Goal: Contribute content: Contribute content

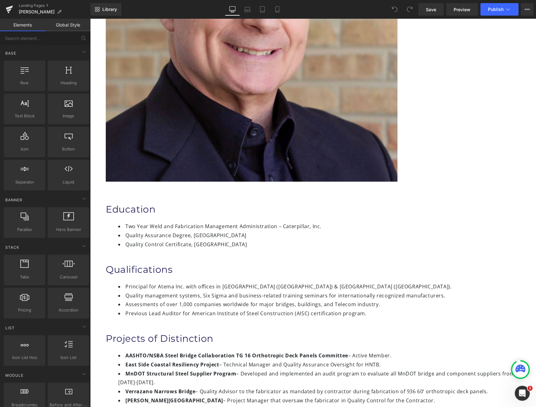
scroll to position [334, 0]
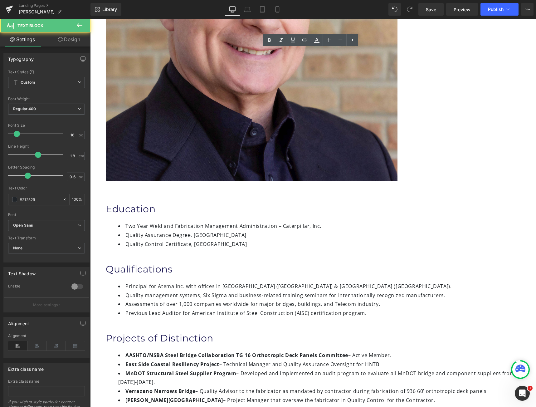
click at [441, 193] on div "Education Heading Two Year Weld and Fabrication Management Administration – Cat…" at bounding box center [313, 365] width 446 height 344
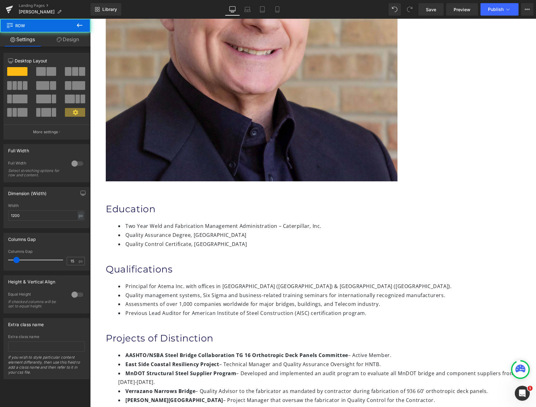
click at [226, 193] on div "Education Heading Two Year Weld and Fabrication Management Administration – Cat…" at bounding box center [313, 365] width 446 height 344
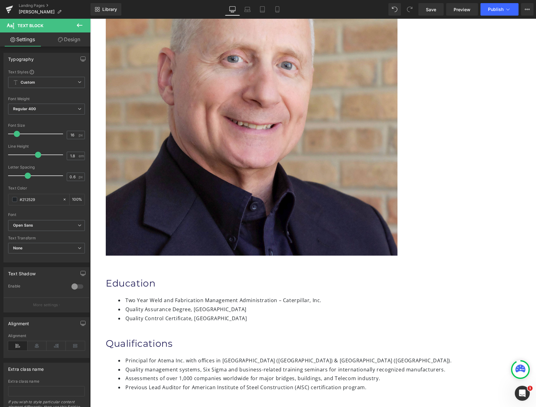
scroll to position [281, 0]
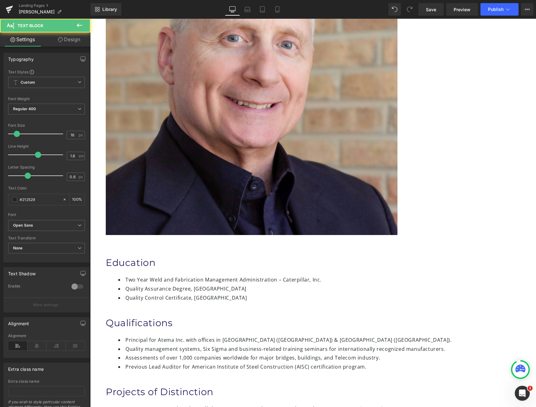
drag, startPoint x: 178, startPoint y: 283, endPoint x: 141, endPoint y: 227, distance: 67.2
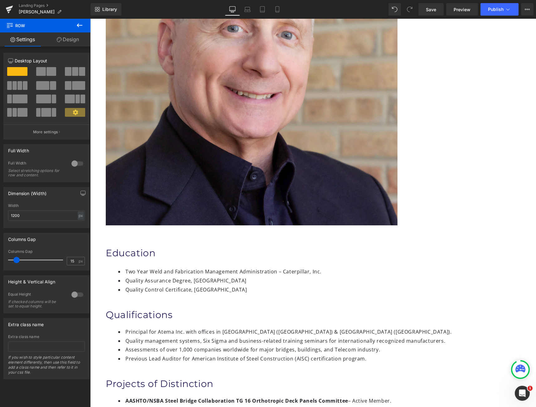
scroll to position [312, 0]
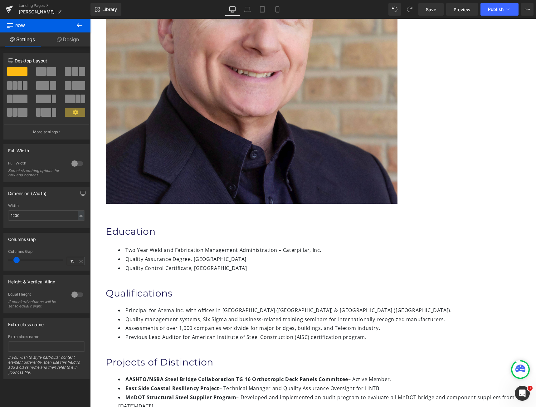
click at [163, 218] on div "Image [PERSON_NAME] Heading Vice President & Co Founder Heading Certifications …" at bounding box center [313, 186] width 446 height 868
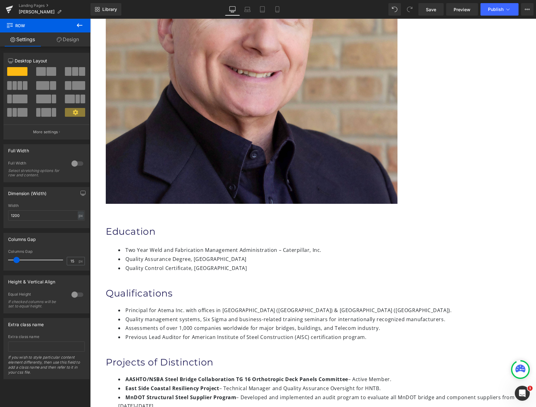
click at [151, 225] on div "Image [PERSON_NAME] Heading Vice President & Co Founder Heading Certifications …" at bounding box center [313, 186] width 446 height 868
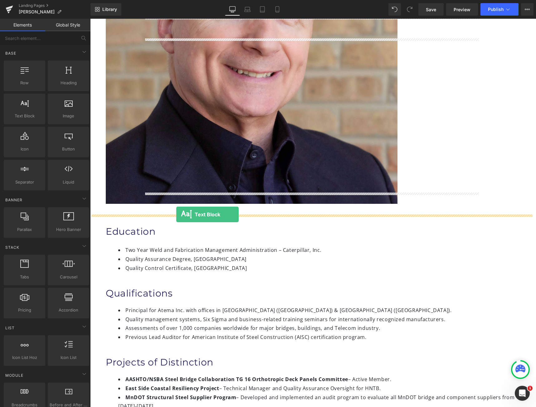
drag, startPoint x: 119, startPoint y: 131, endPoint x: 176, endPoint y: 214, distance: 100.9
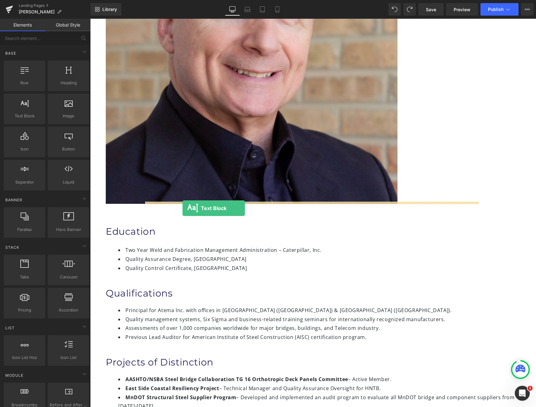
drag, startPoint x: 114, startPoint y: 126, endPoint x: 182, endPoint y: 208, distance: 106.5
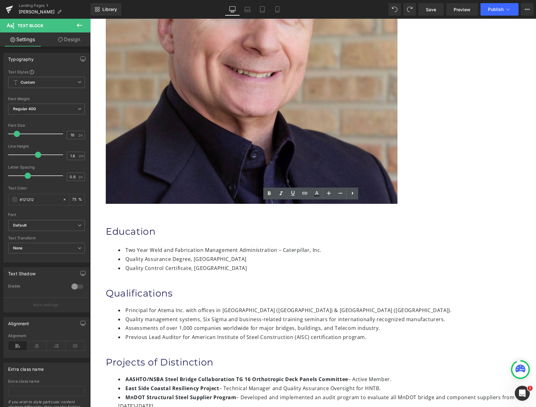
drag, startPoint x: 440, startPoint y: 225, endPoint x: 141, endPoint y: 208, distance: 299.2
click at [141, 216] on div "Education Heading Two Year Weld and Fabrication Management Administration – Cat…" at bounding box center [313, 388] width 414 height 345
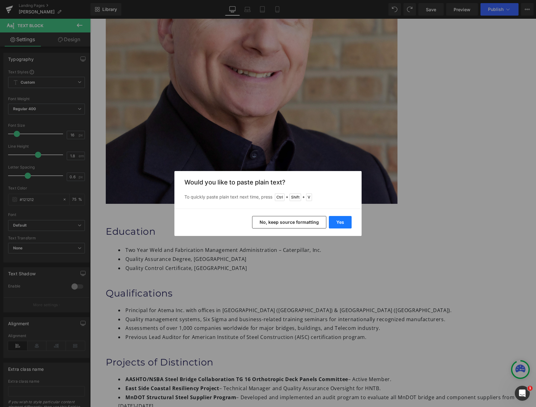
click at [342, 225] on button "Yes" at bounding box center [340, 222] width 23 height 12
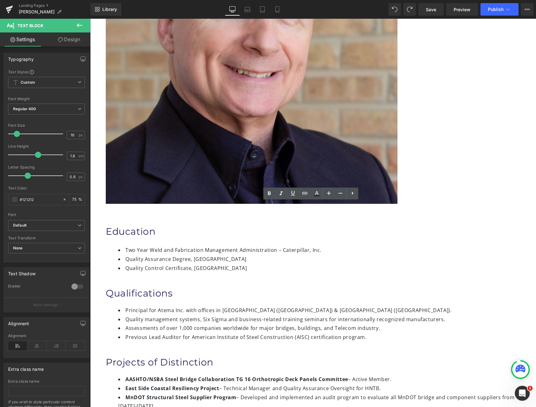
drag, startPoint x: 176, startPoint y: 258, endPoint x: 143, endPoint y: 207, distance: 60.6
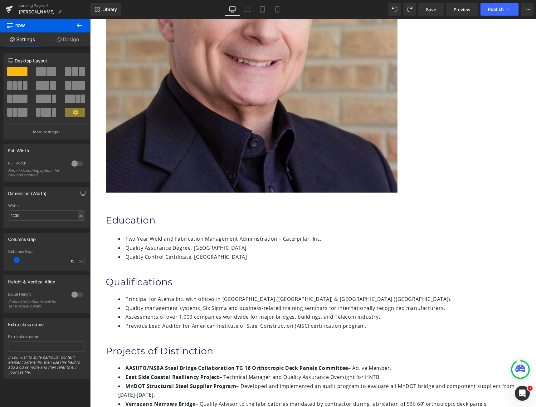
scroll to position [343, 0]
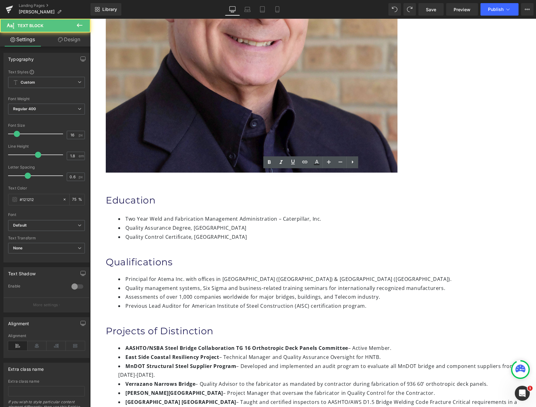
drag, startPoint x: 428, startPoint y: 193, endPoint x: 142, endPoint y: 176, distance: 286.1
click at [142, 185] on div "Education Heading Two Year Weld and Fabrication Management Administration – Cat…" at bounding box center [313, 357] width 414 height 345
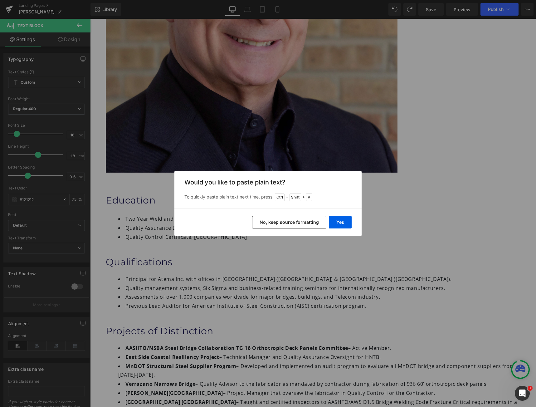
click at [273, 218] on button "No, keep source formatting" at bounding box center [289, 222] width 74 height 12
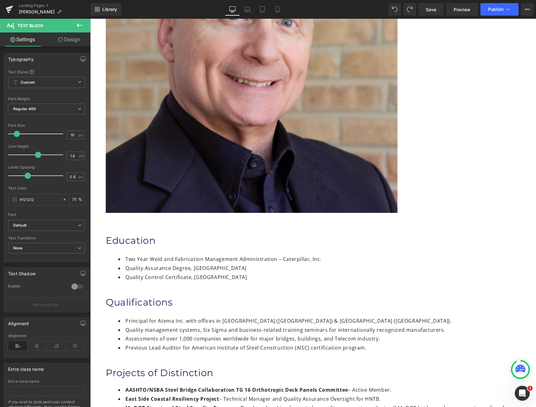
scroll to position [312, 0]
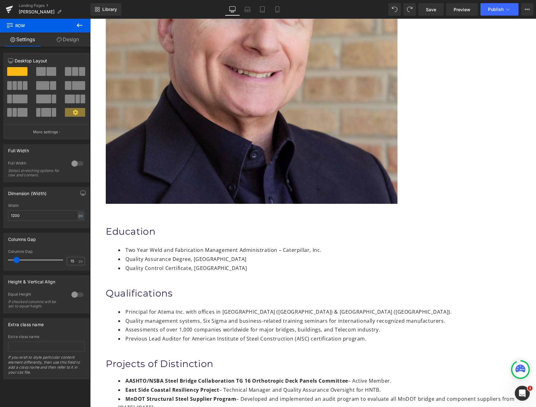
click at [202, 295] on div "Image [PERSON_NAME] Heading Vice President & Co Founder Heading Certifications …" at bounding box center [313, 223] width 446 height 943
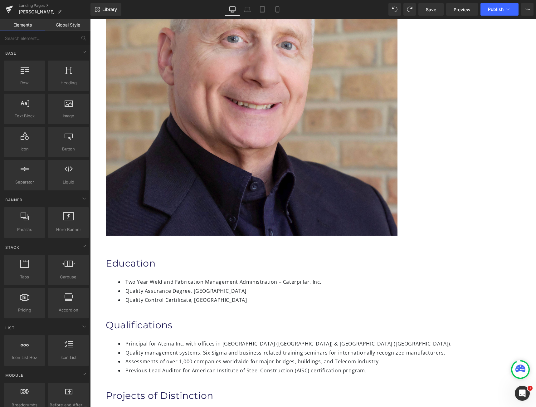
scroll to position [281, 0]
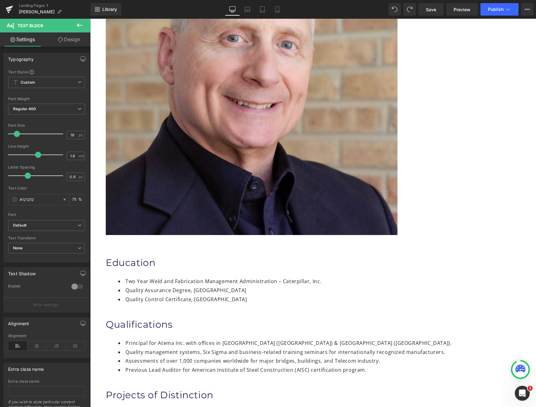
drag, startPoint x: 177, startPoint y: 287, endPoint x: 141, endPoint y: 239, distance: 59.9
click at [169, 272] on div "Image [PERSON_NAME] Heading Vice President & Co Founder Heading Certifications …" at bounding box center [313, 227] width 446 height 889
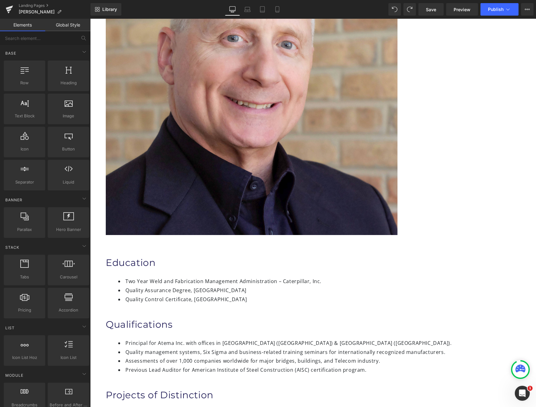
click at [90, 19] on link at bounding box center [90, 19] width 0 height 0
click at [90, 19] on icon at bounding box center [90, 19] width 0 height 0
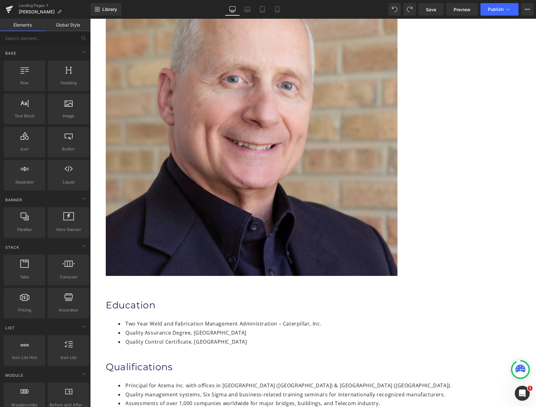
scroll to position [249, 0]
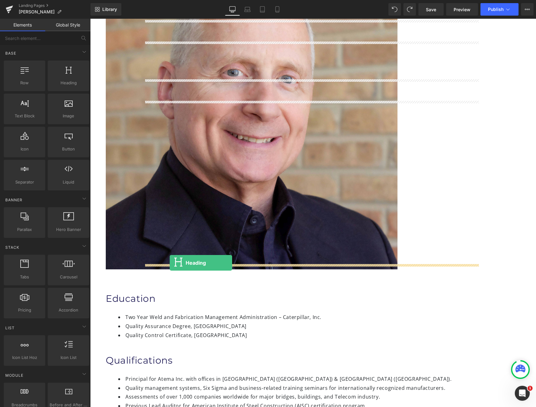
drag, startPoint x: 150, startPoint y: 102, endPoint x: 170, endPoint y: 263, distance: 161.5
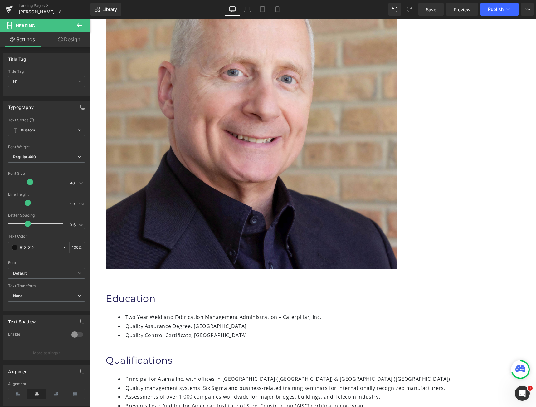
click at [90, 19] on icon at bounding box center [90, 19] width 0 height 0
click at [90, 19] on link at bounding box center [90, 19] width 0 height 0
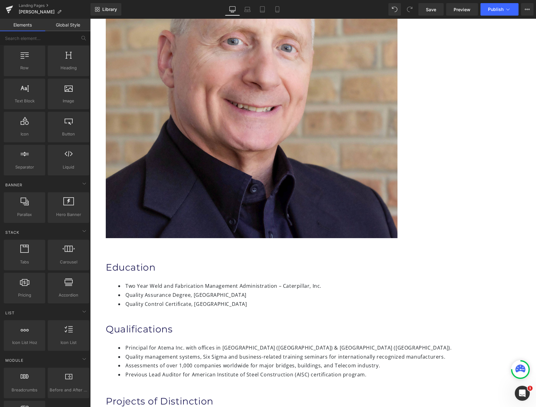
scroll to position [0, 0]
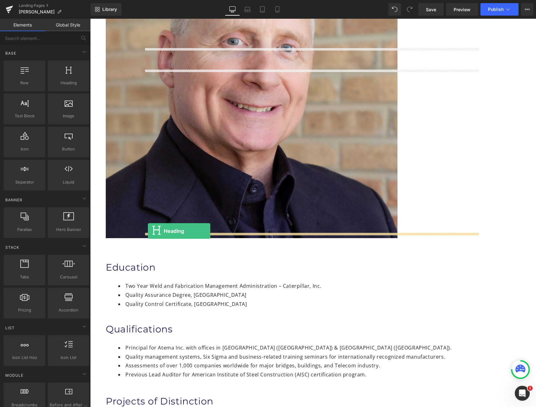
drag, startPoint x: 157, startPoint y: 100, endPoint x: 148, endPoint y: 231, distance: 130.7
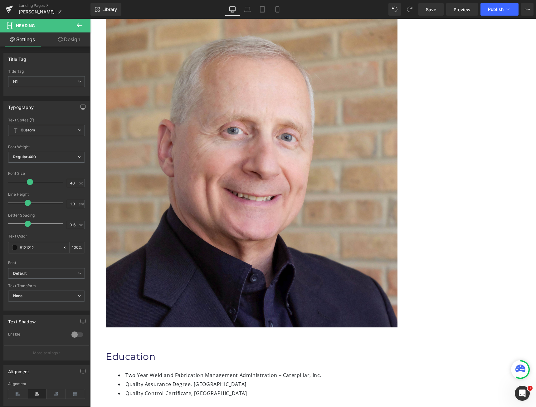
scroll to position [187, 0]
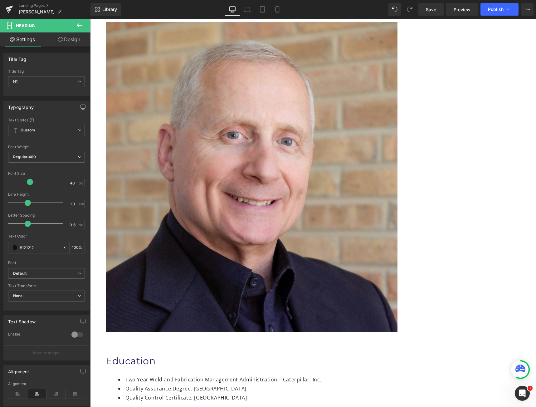
drag, startPoint x: 251, startPoint y: 157, endPoint x: 146, endPoint y: 162, distance: 105.5
copy h1 "Projects of Distinction"
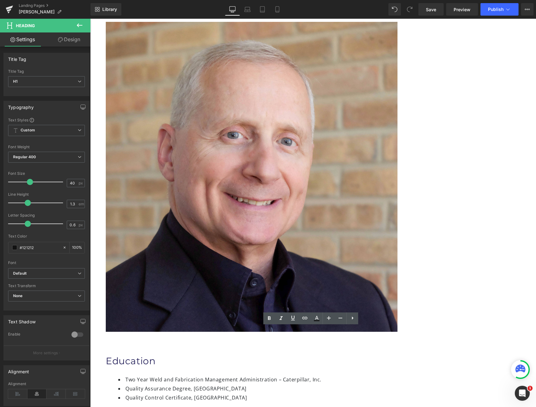
drag, startPoint x: 394, startPoint y: 334, endPoint x: 228, endPoint y: 332, distance: 165.9
paste div
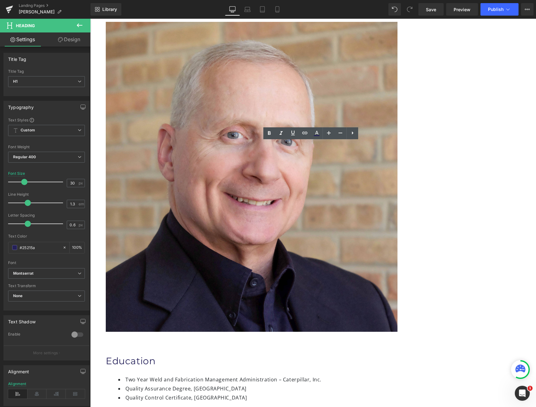
click at [73, 183] on input "40" at bounding box center [72, 183] width 11 height 8
type input "4"
type input "30"
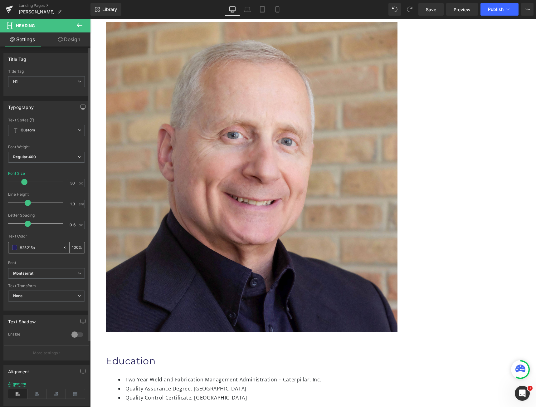
drag, startPoint x: 47, startPoint y: 247, endPoint x: 18, endPoint y: 248, distance: 28.4
click at [18, 248] on div "#25215a" at bounding box center [35, 247] width 54 height 11
click at [90, 19] on span at bounding box center [90, 19] width 0 height 0
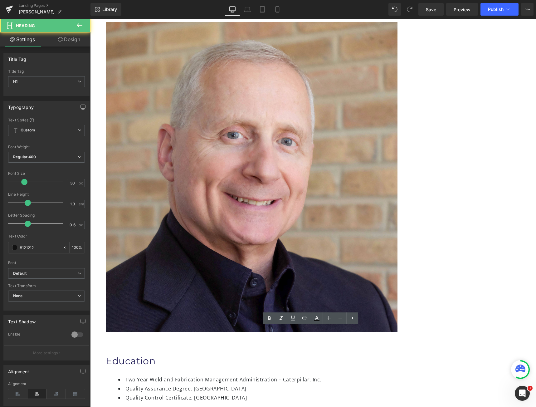
drag, startPoint x: 368, startPoint y: 334, endPoint x: 252, endPoint y: 328, distance: 116.2
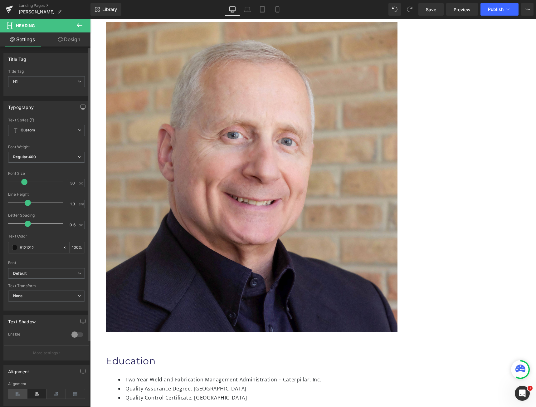
click at [16, 395] on icon at bounding box center [17, 393] width 19 height 9
click at [34, 244] on input "#121212" at bounding box center [40, 247] width 40 height 7
drag, startPoint x: 38, startPoint y: 249, endPoint x: 19, endPoint y: 249, distance: 18.4
click at [19, 249] on div "#121212" at bounding box center [35, 247] width 54 height 11
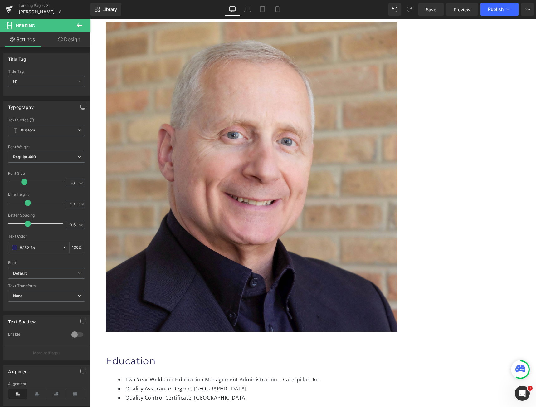
type input "#25215a"
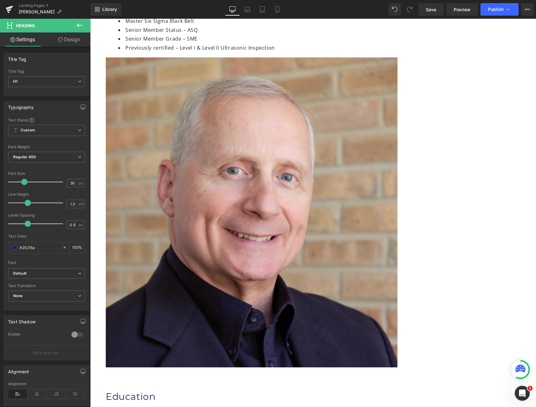
scroll to position [218, 0]
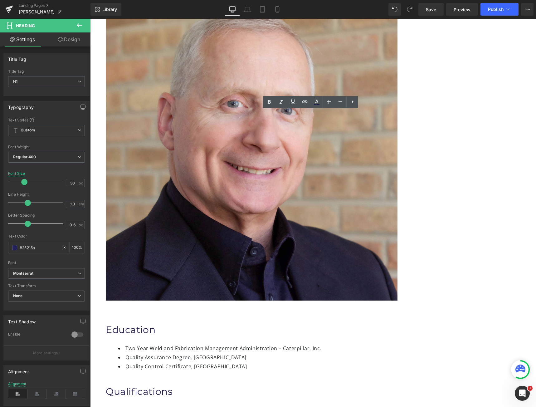
click at [58, 276] on span "Default" at bounding box center [46, 273] width 77 height 11
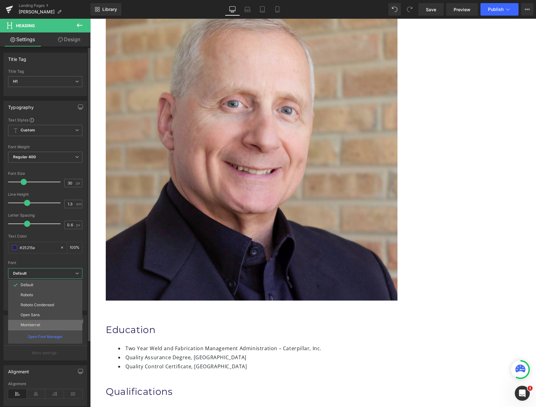
click at [51, 325] on li "Montserrat" at bounding box center [45, 325] width 74 height 10
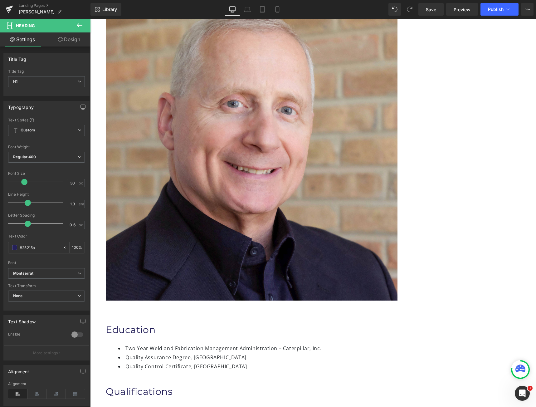
click at [188, 329] on div "Image [PERSON_NAME] Heading Vice President & Co Founder Heading Certifications …" at bounding box center [313, 293] width 446 height 894
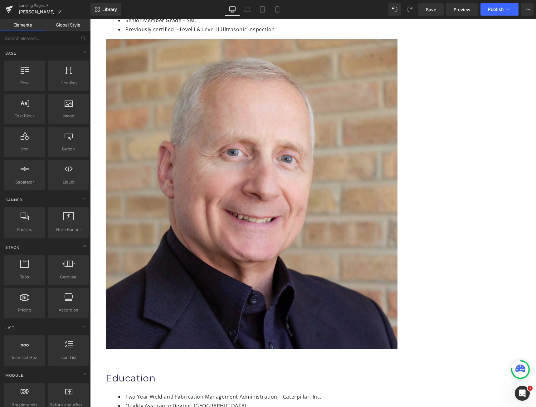
scroll to position [187, 0]
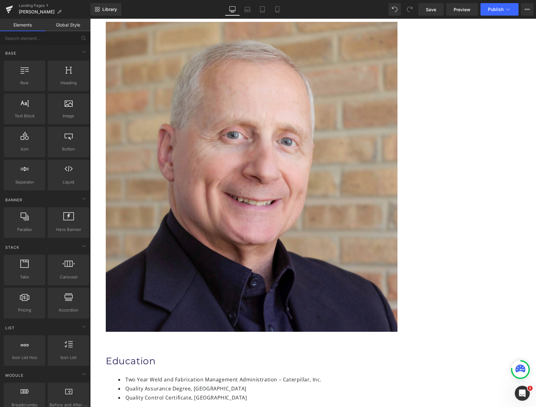
click at [90, 19] on link at bounding box center [90, 19] width 0 height 0
click at [90, 19] on icon at bounding box center [90, 19] width 0 height 0
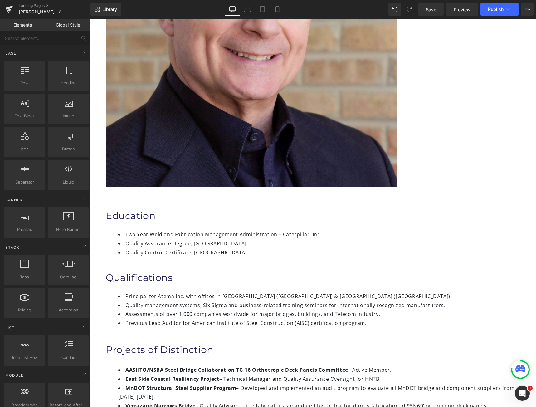
scroll to position [343, 0]
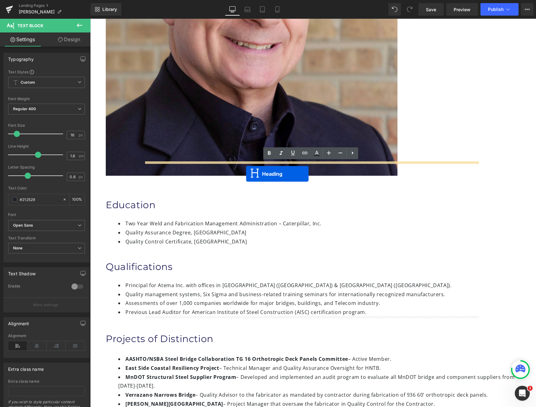
drag, startPoint x: 293, startPoint y: 324, endPoint x: 246, endPoint y: 174, distance: 157.4
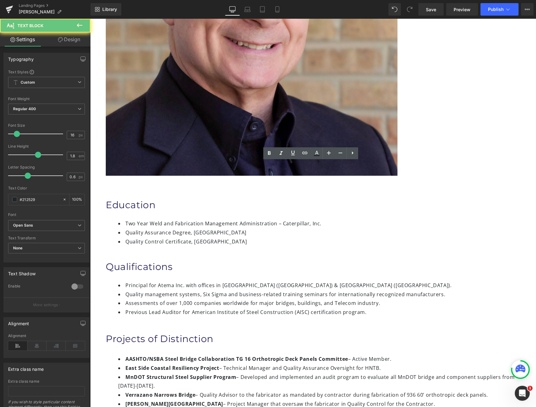
drag, startPoint x: 440, startPoint y: 314, endPoint x: 148, endPoint y: 185, distance: 319.3
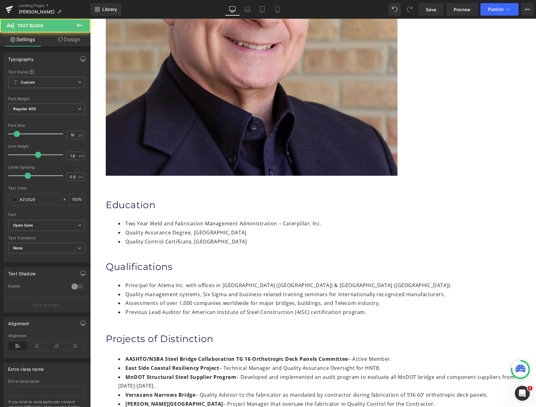
drag, startPoint x: 154, startPoint y: 185, endPoint x: 147, endPoint y: 180, distance: 8.5
drag, startPoint x: 173, startPoint y: 231, endPoint x: 135, endPoint y: 181, distance: 63.5
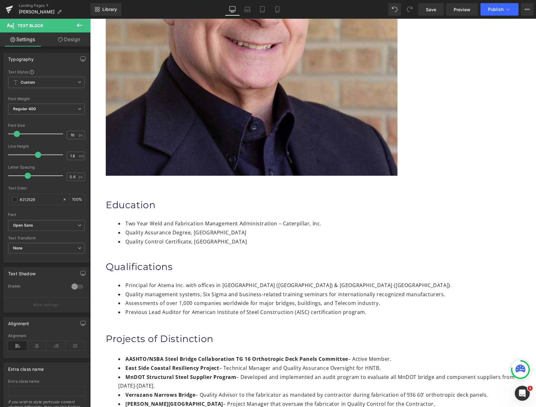
click at [135, 189] on div "Education Heading Two Year Weld and Fabrication Management Administration – Cat…" at bounding box center [313, 410] width 446 height 442
click at [71, 345] on icon at bounding box center [75, 345] width 19 height 9
click at [72, 344] on icon at bounding box center [75, 345] width 19 height 9
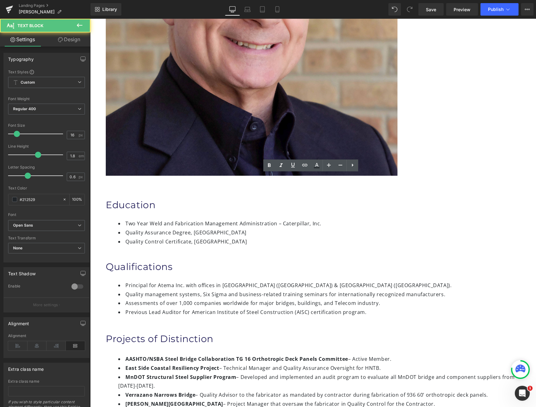
click at [227, 261] on div "Image [PERSON_NAME] Heading Vice President & Co Founder Heading Certifications …" at bounding box center [313, 201] width 446 height 960
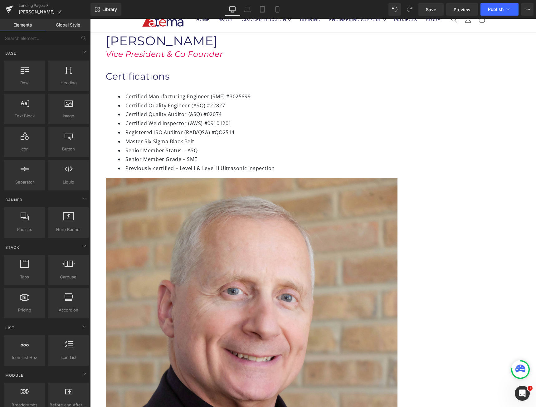
scroll to position [218, 0]
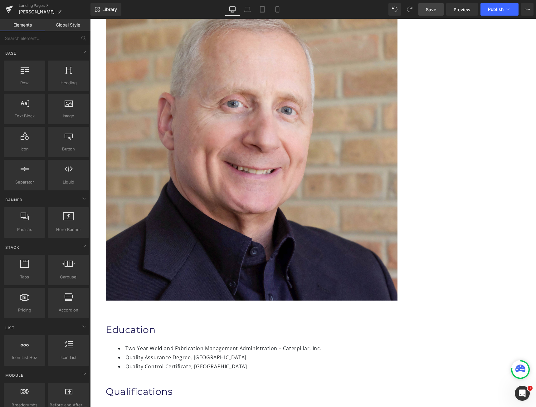
click at [436, 8] on span "Save" at bounding box center [431, 9] width 10 height 7
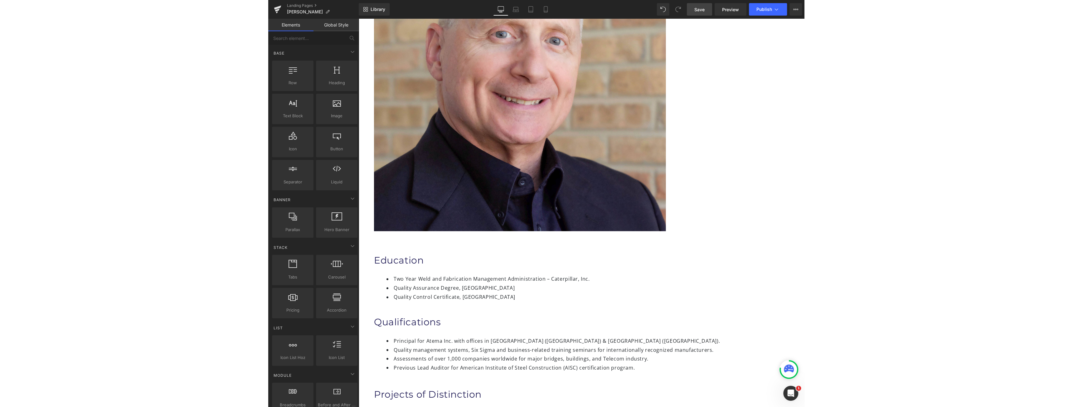
scroll to position [343, 0]
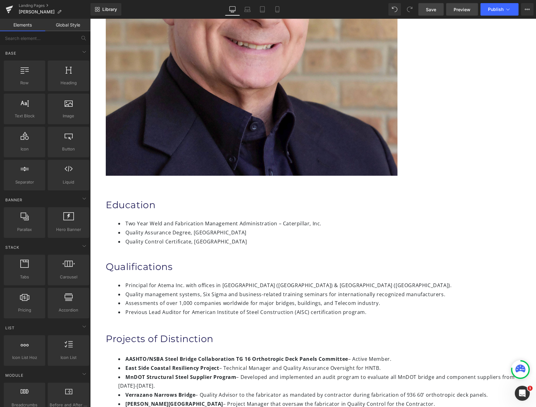
click at [463, 10] on span "Preview" at bounding box center [461, 9] width 17 height 7
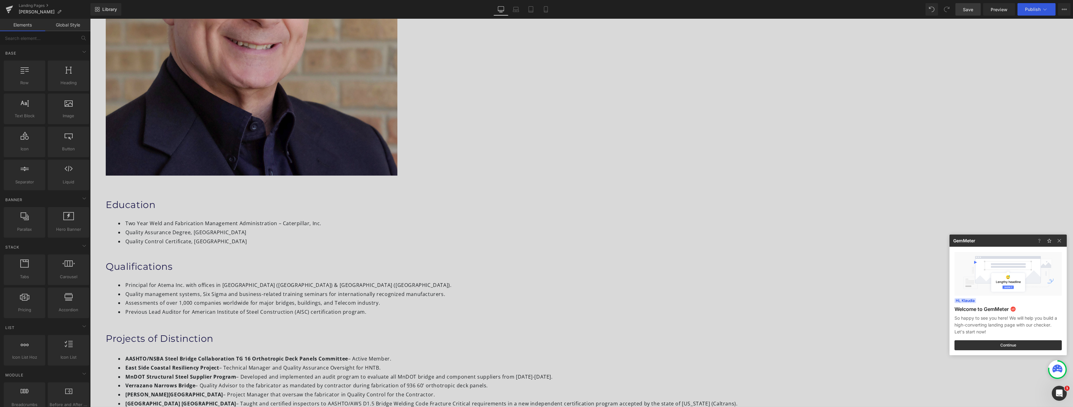
click at [517, 187] on div at bounding box center [536, 203] width 1073 height 407
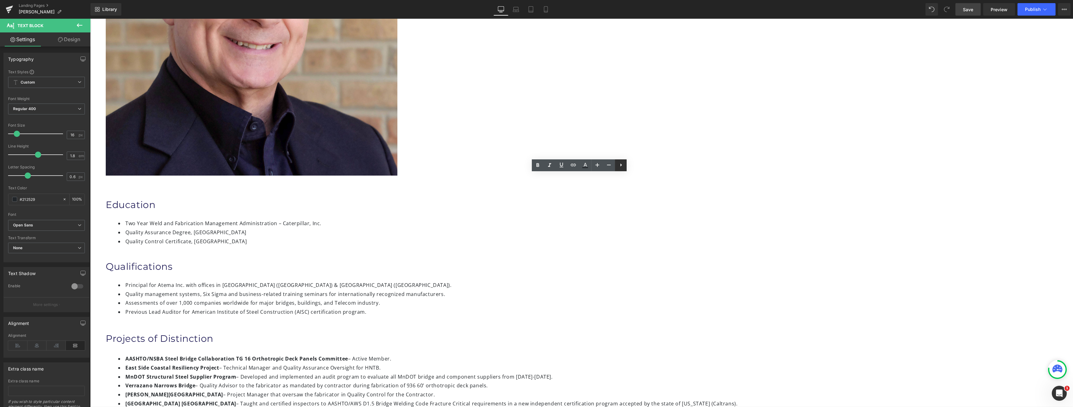
click at [618, 162] on icon at bounding box center [620, 164] width 7 height 7
drag, startPoint x: 439, startPoint y: 237, endPoint x: 399, endPoint y: 174, distance: 74.4
click at [399, 189] on div "Education Heading Two Year Weld and Fabrication Management Administration – Cat…" at bounding box center [581, 383] width 983 height 388
click at [37, 345] on icon at bounding box center [36, 345] width 19 height 9
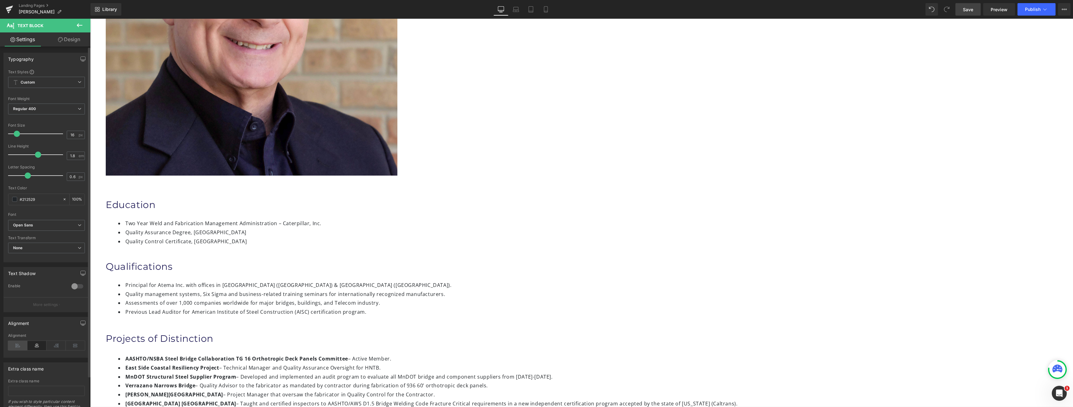
click at [21, 344] on icon at bounding box center [17, 345] width 19 height 9
click at [31, 193] on icon "Open Sans" at bounding box center [23, 195] width 20 height 5
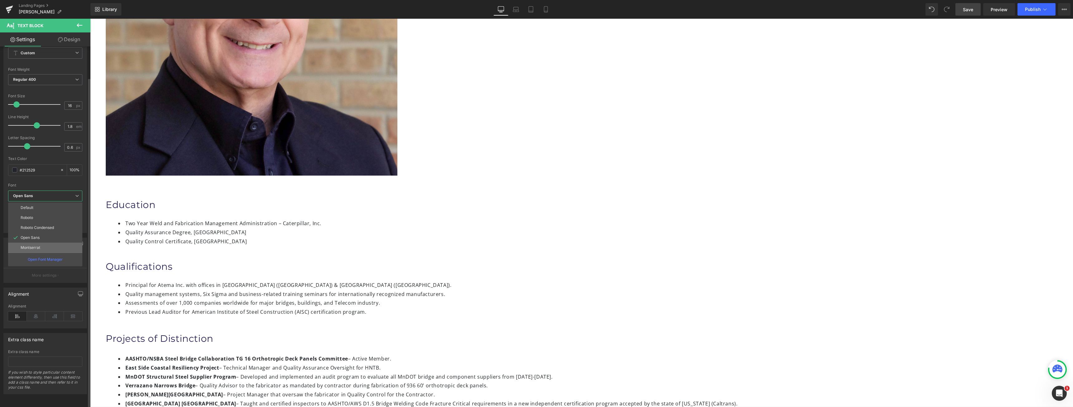
click at [35, 245] on p "Montserrat" at bounding box center [31, 247] width 20 height 4
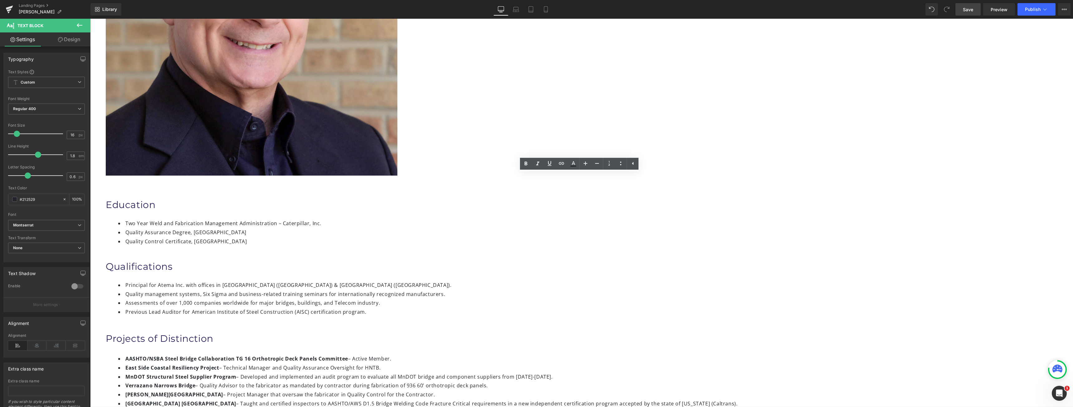
click at [474, 262] on div "Image [PERSON_NAME] Heading Vice President & Co Founder Heading Certifications …" at bounding box center [581, 174] width 983 height 906
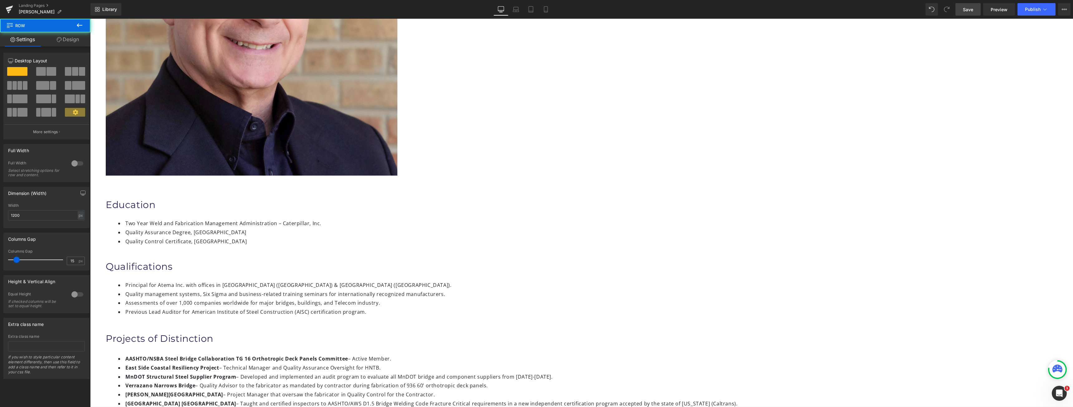
click at [488, 257] on div "Education Heading Two Year Weld and Fabrication Management Administration – Cat…" at bounding box center [581, 383] width 983 height 388
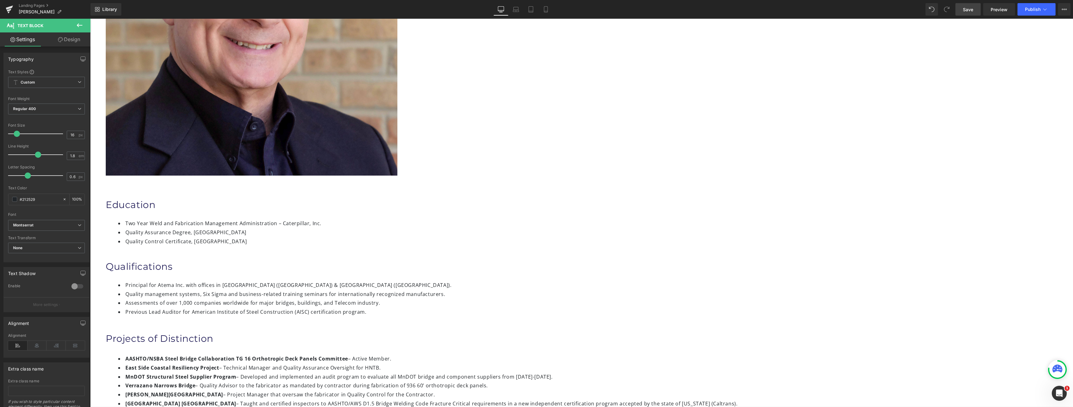
click at [732, 260] on div "Image [PERSON_NAME] Heading Vice President & Co Founder Heading Certifications …" at bounding box center [581, 174] width 983 height 906
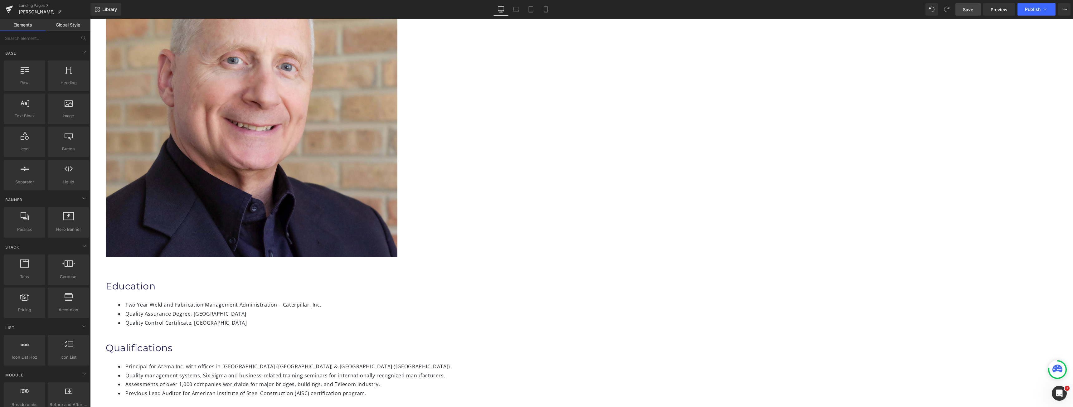
scroll to position [218, 0]
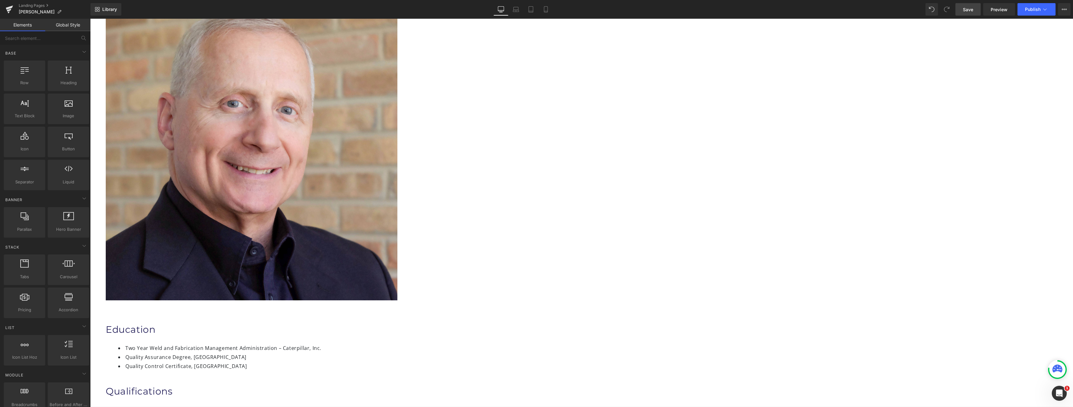
click at [963, 9] on span "Save" at bounding box center [968, 9] width 10 height 7
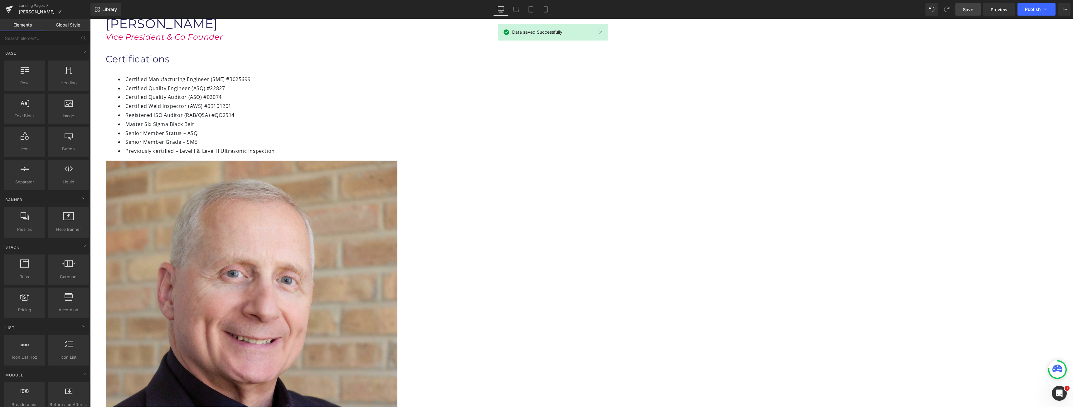
scroll to position [31, 0]
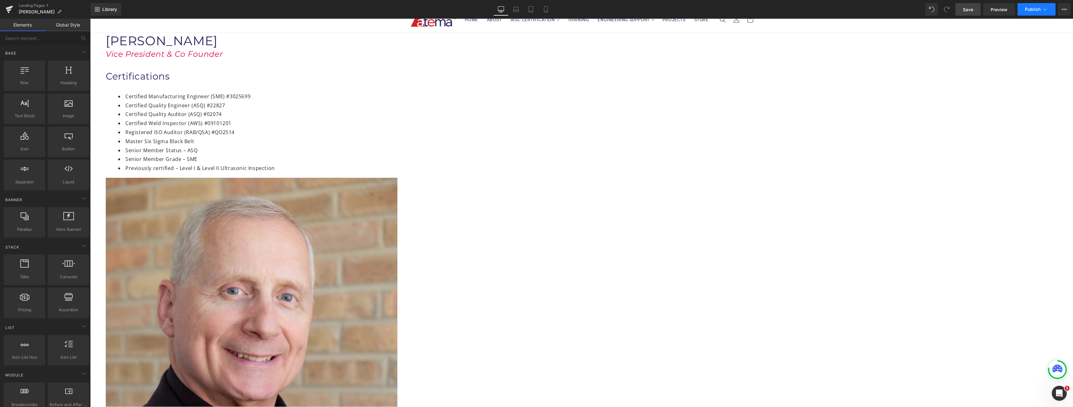
click at [1047, 9] on icon at bounding box center [1045, 9] width 6 height 6
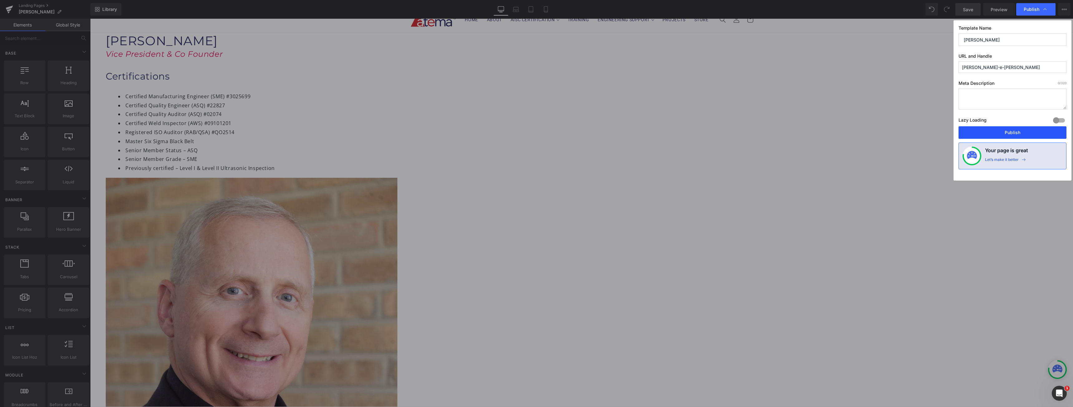
click at [1002, 129] on button "Publish" at bounding box center [1012, 132] width 108 height 12
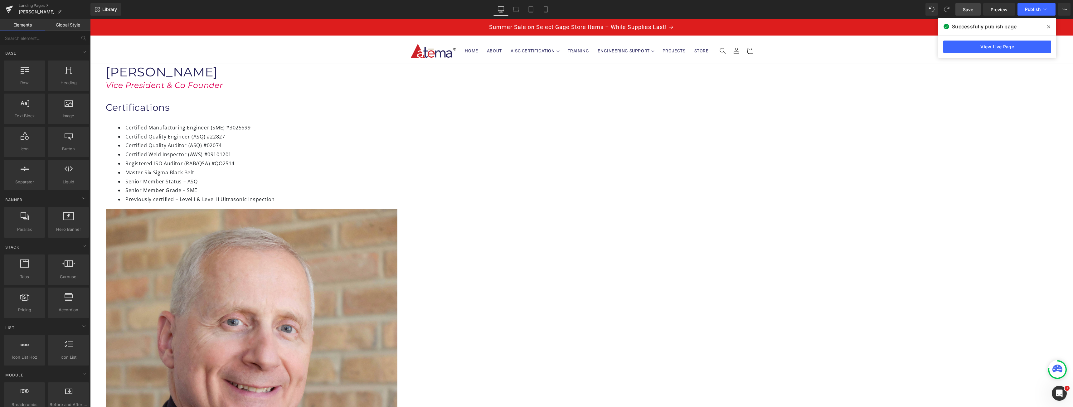
click at [959, 6] on link "Save" at bounding box center [967, 9] width 25 height 12
click at [1047, 28] on span at bounding box center [1048, 27] width 10 height 10
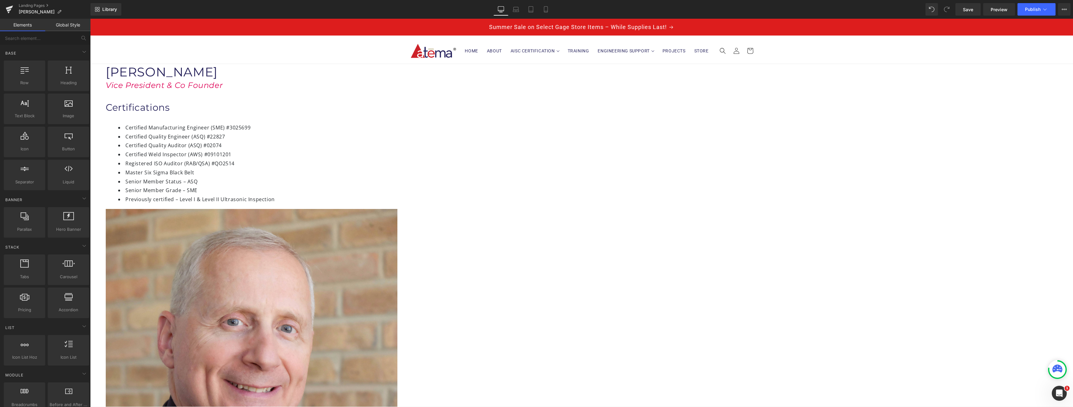
click at [462, 52] on link "Home" at bounding box center [471, 51] width 22 height 10
